Goal: Navigation & Orientation: Find specific page/section

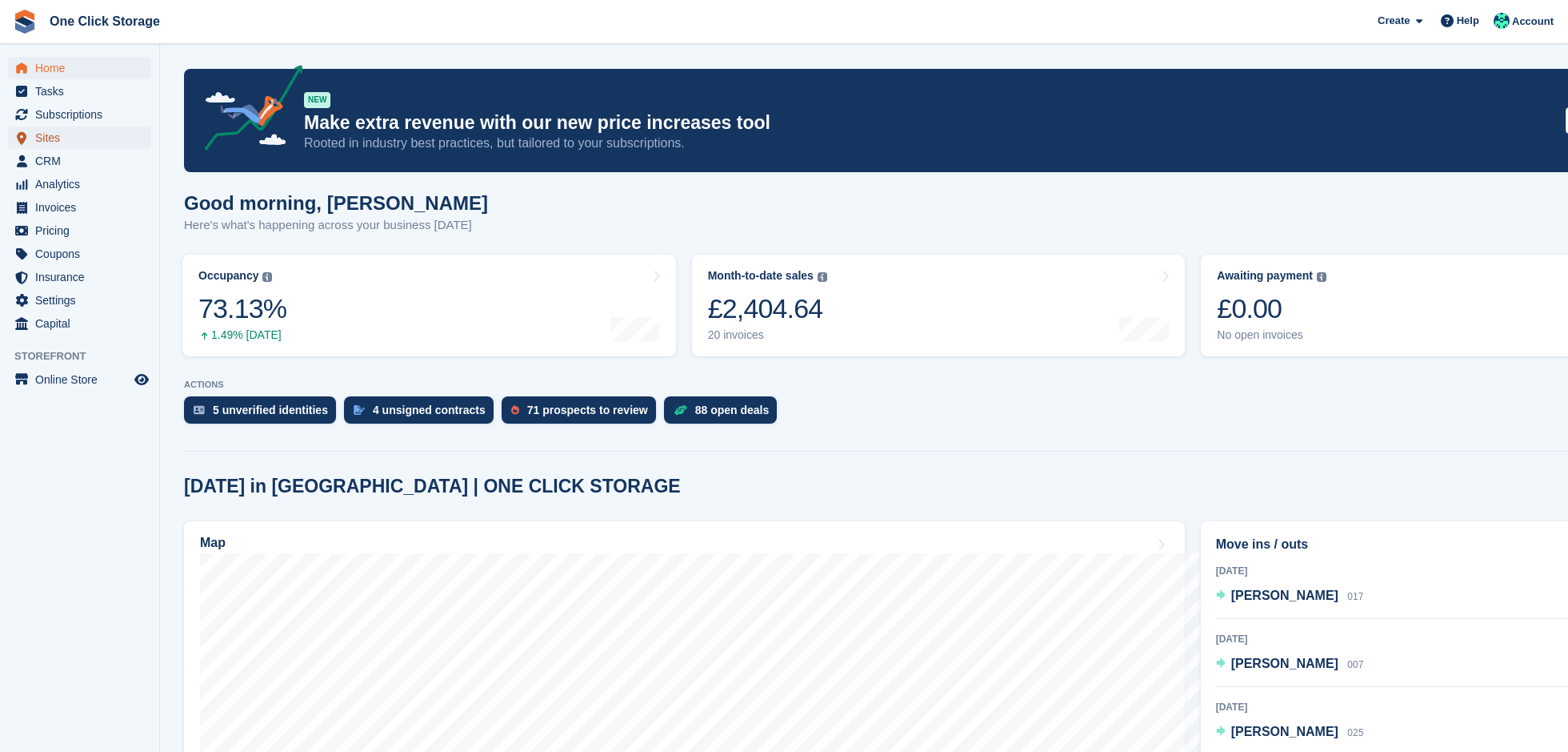
click at [66, 134] on span "Sites" at bounding box center [83, 137] width 96 height 22
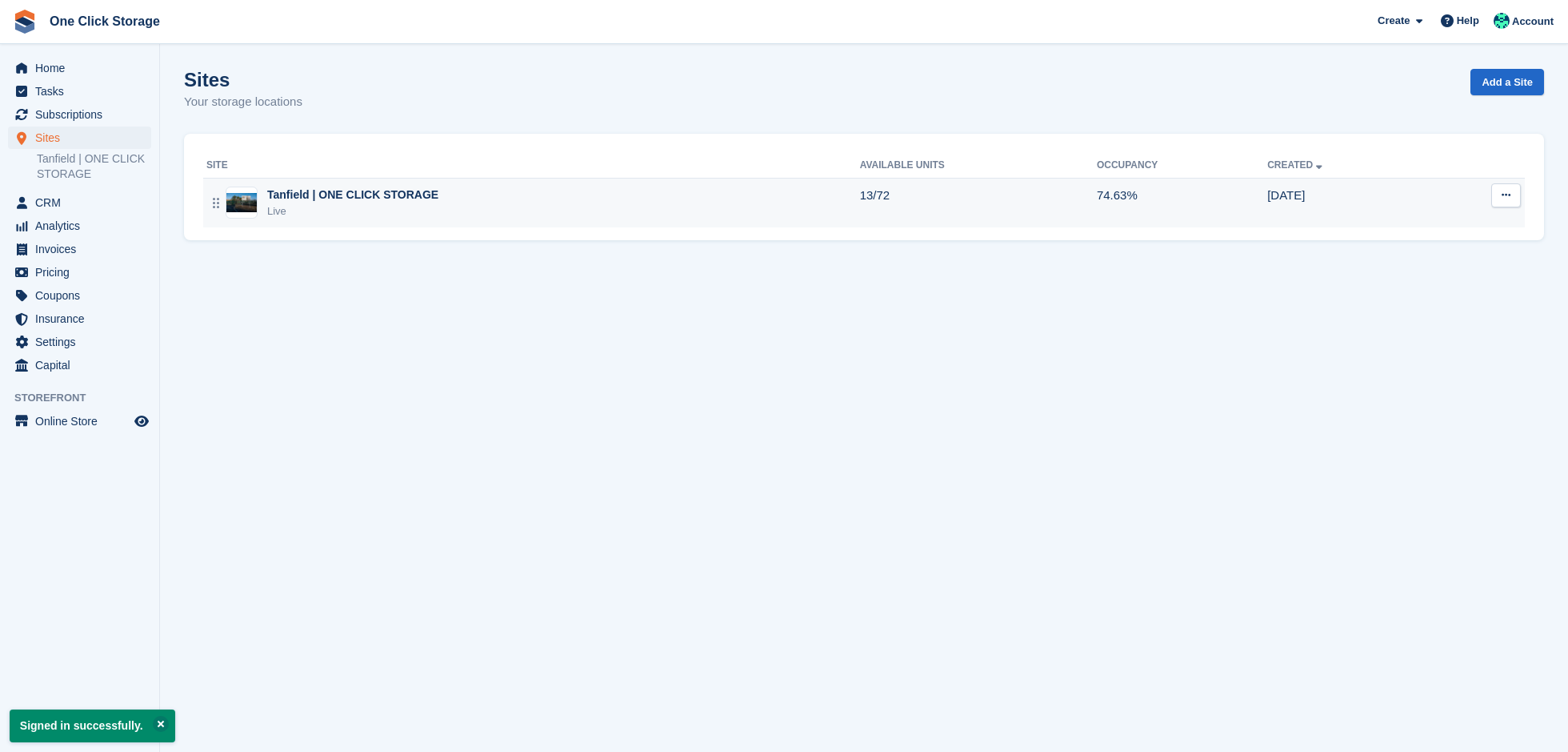
click at [362, 188] on div "Tanfield | ONE CLICK STORAGE" at bounding box center [352, 195] width 171 height 17
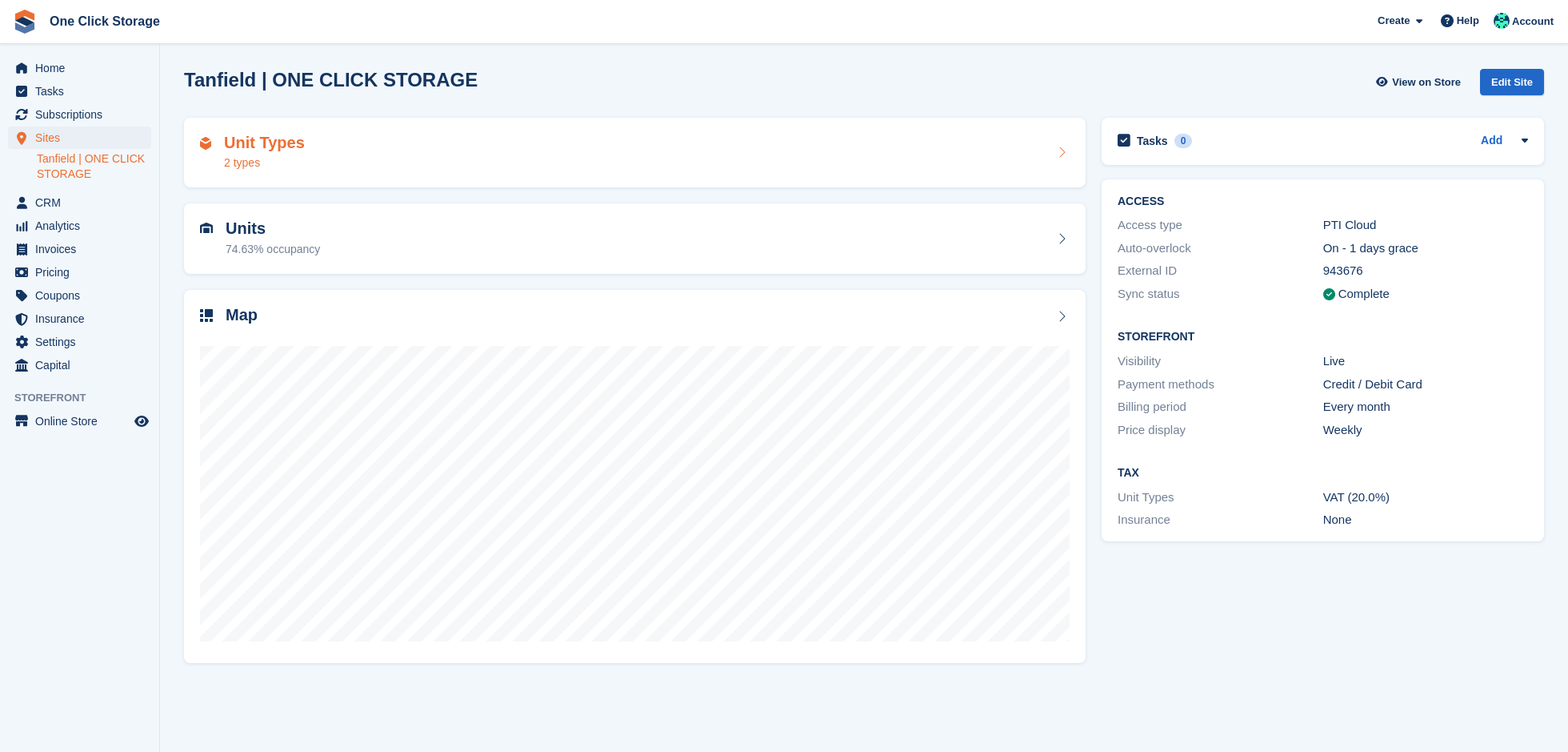
click at [352, 145] on div "Unit Types 2 types" at bounding box center [635, 152] width 869 height 38
